Goal: Transaction & Acquisition: Purchase product/service

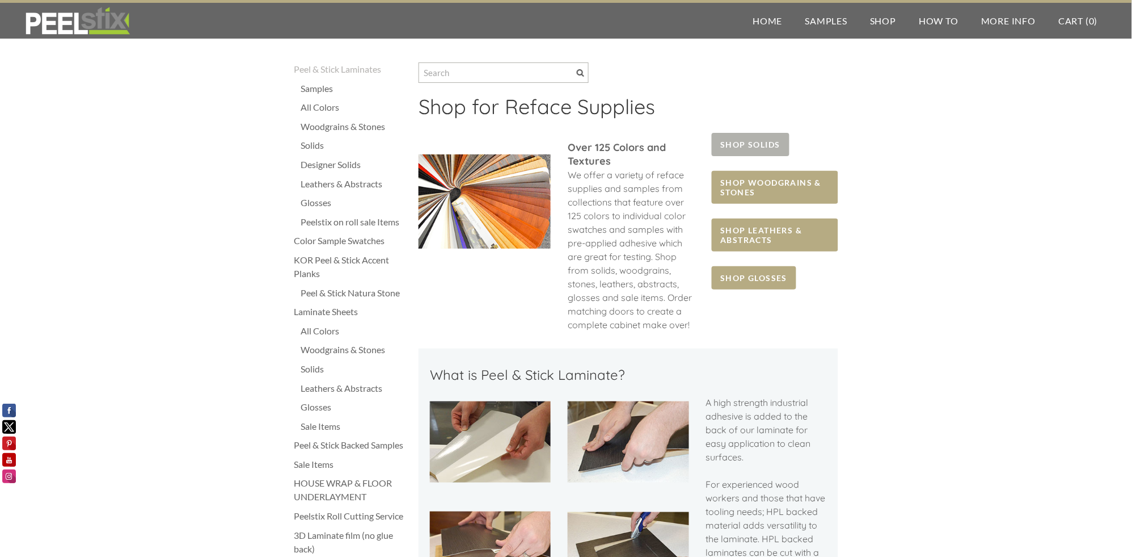
click at [762, 142] on span "SHOP SOLIDS" at bounding box center [751, 144] width 78 height 23
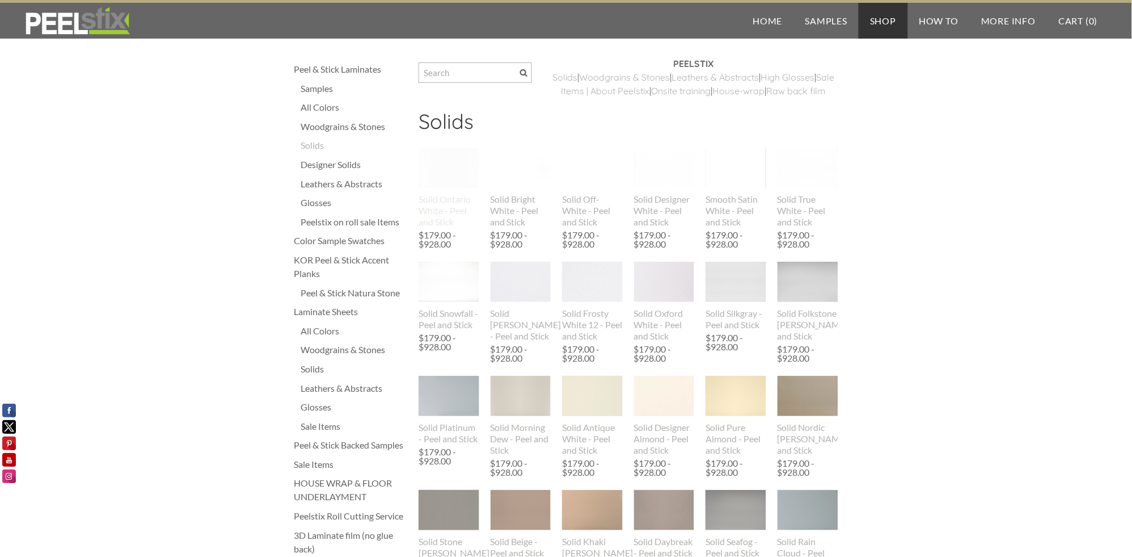
click at [441, 222] on div "Solid Ontario White - Peel and Stick" at bounding box center [449, 210] width 61 height 34
